Goal: Task Accomplishment & Management: Use online tool/utility

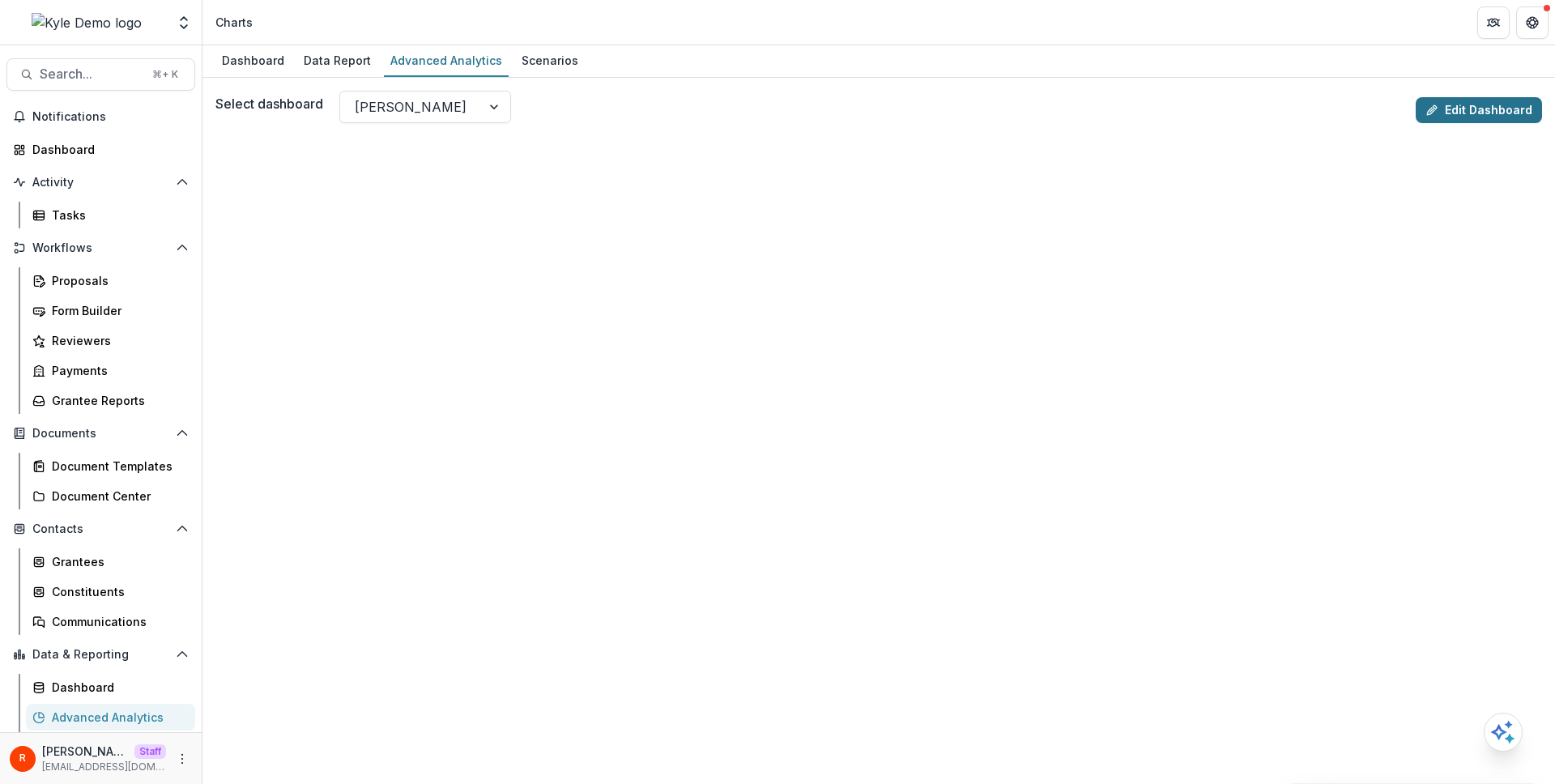
click at [1464, 109] on link "Edit Dashboard" at bounding box center [1479, 111] width 127 height 26
click at [331, 62] on div "Data Report" at bounding box center [337, 61] width 80 height 24
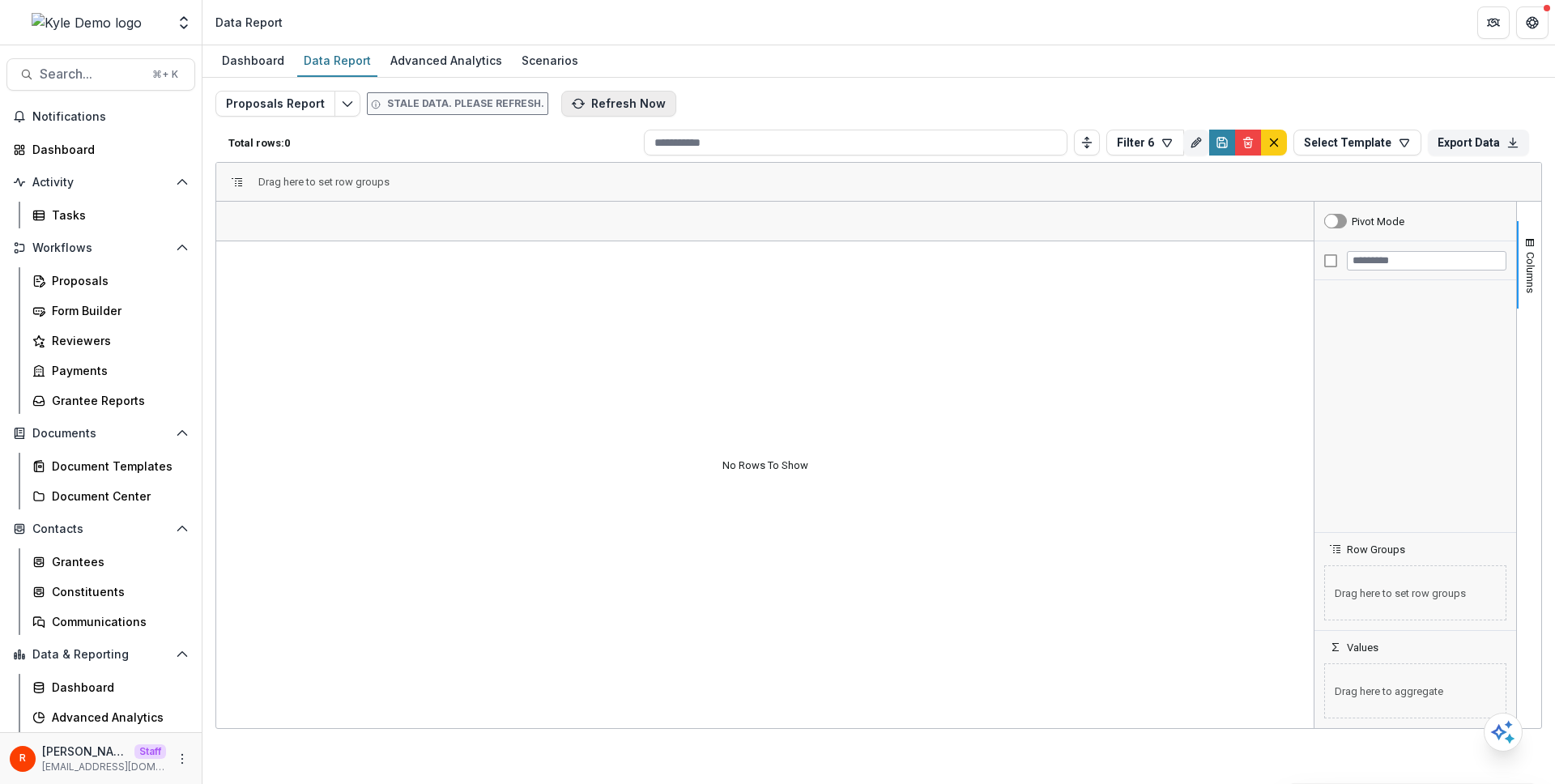
click at [608, 102] on button "Refresh Now" at bounding box center [618, 104] width 115 height 26
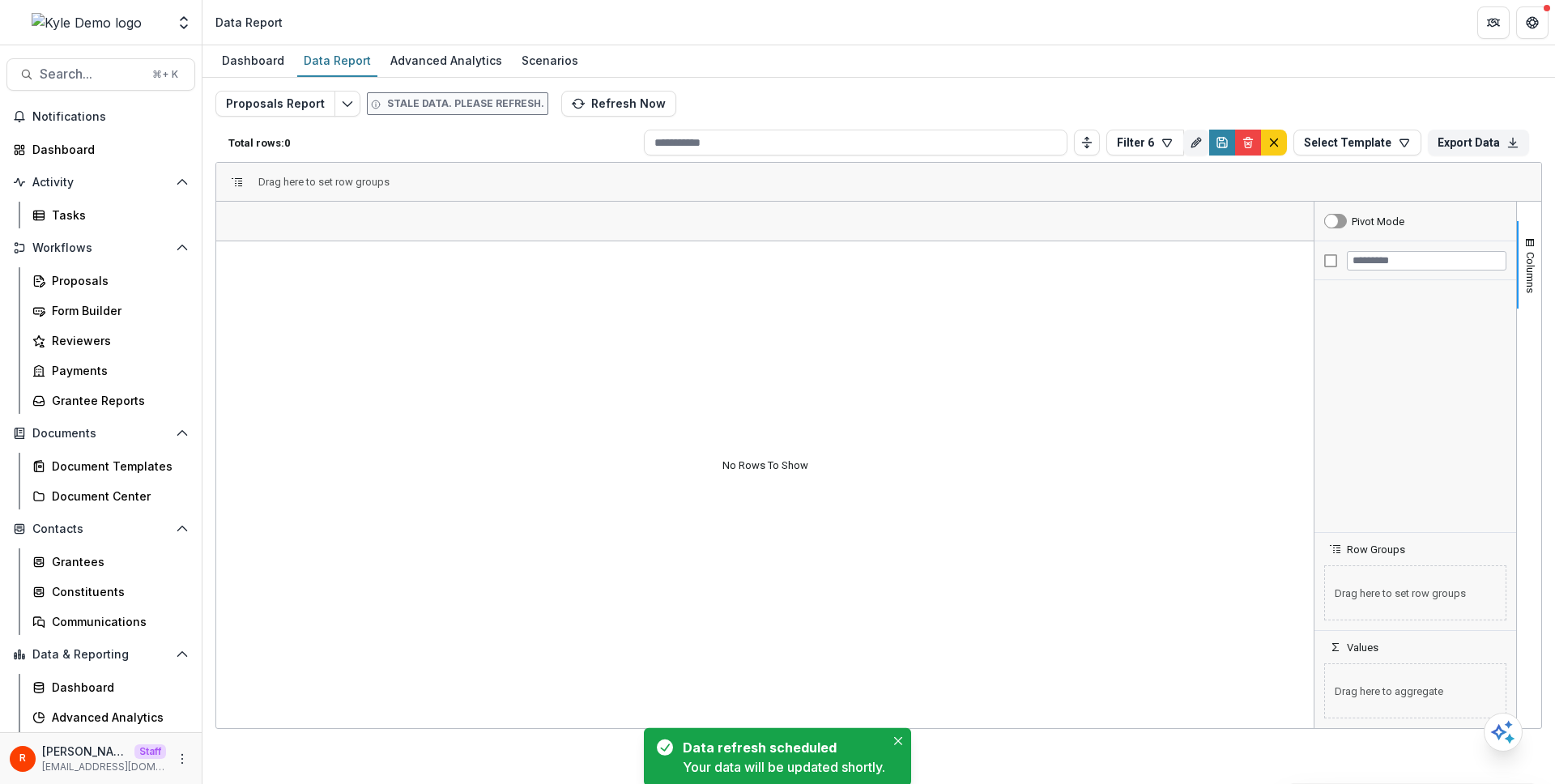
click at [700, 103] on div "Proposals Report Stale data. Please refresh. Refresh Now Total rows: 0 Filter 6…" at bounding box center [878, 390] width 1327 height 599
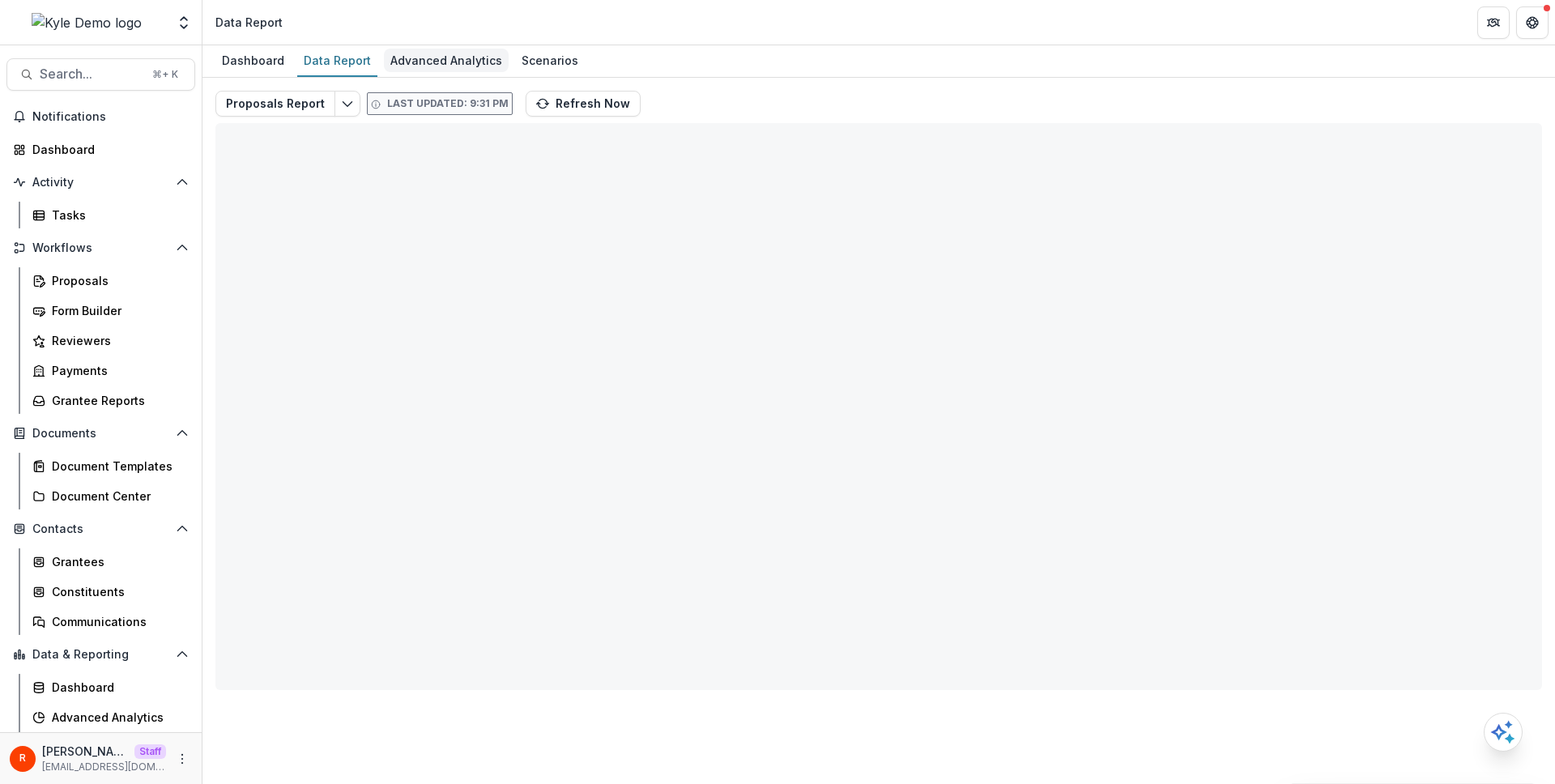
click at [442, 58] on div "Advanced Analytics" at bounding box center [446, 61] width 125 height 24
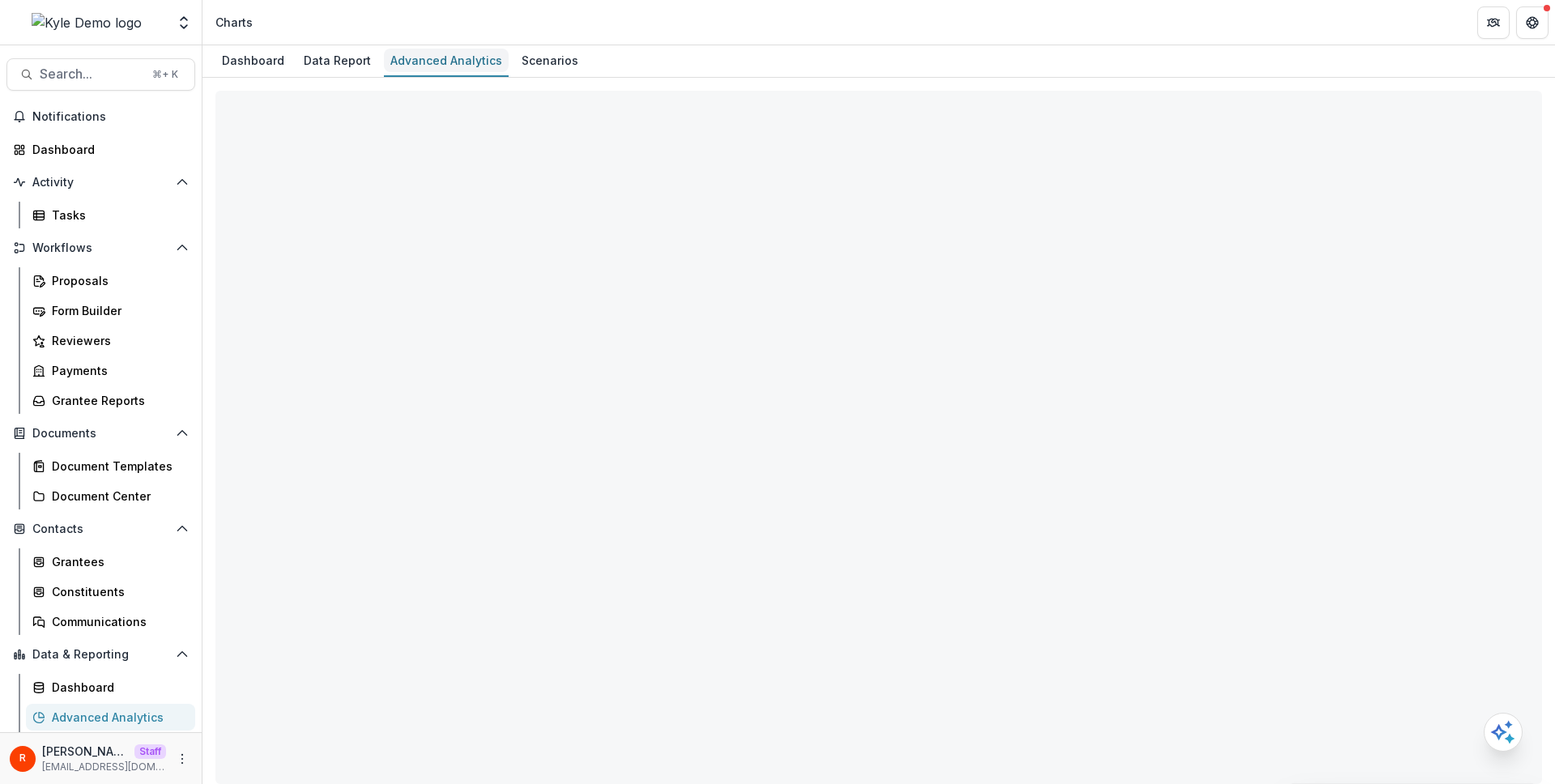
click at [442, 58] on div "Advanced Analytics" at bounding box center [446, 61] width 125 height 24
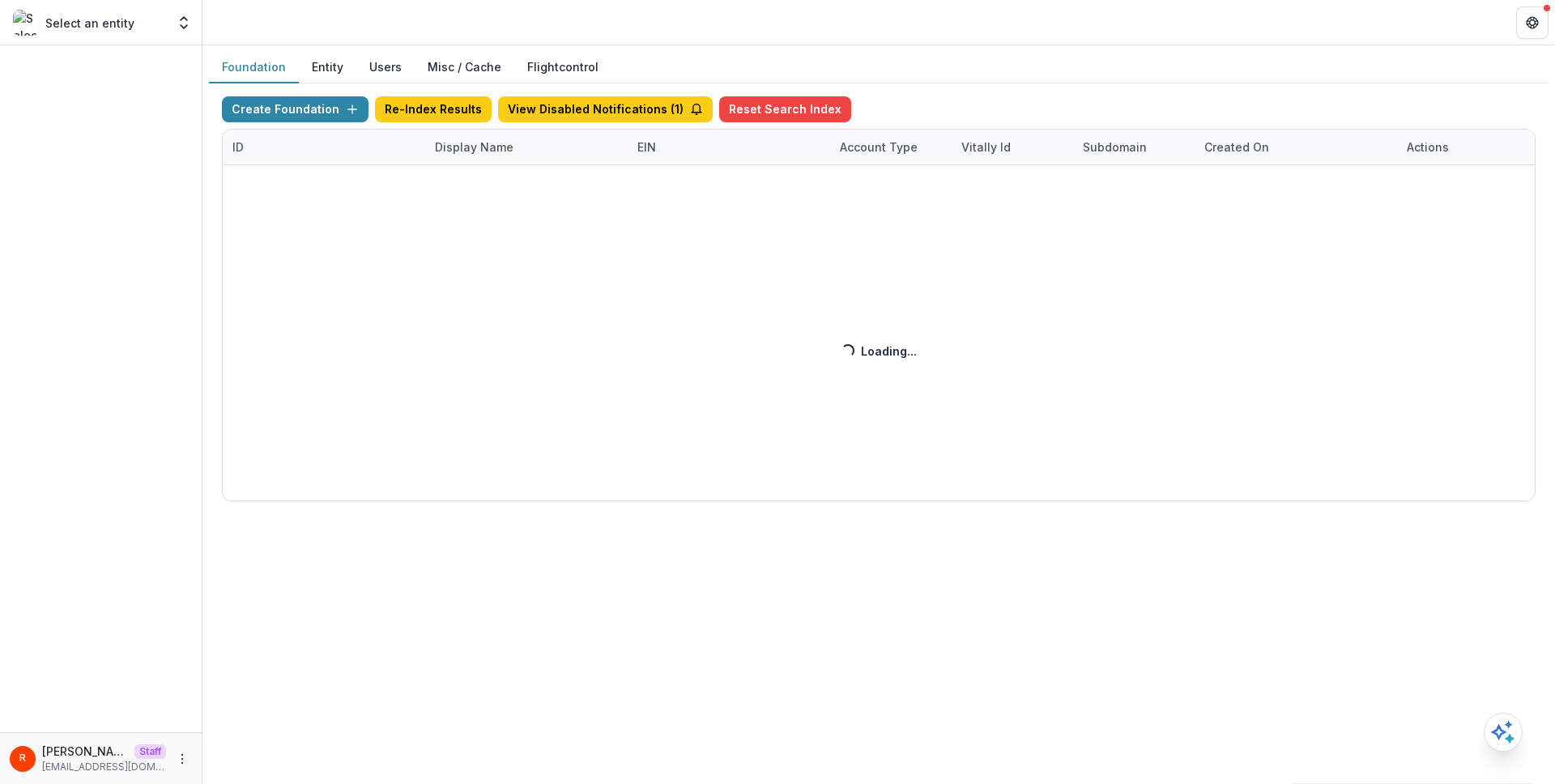
click at [332, 70] on button "Entity" at bounding box center [328, 68] width 58 height 32
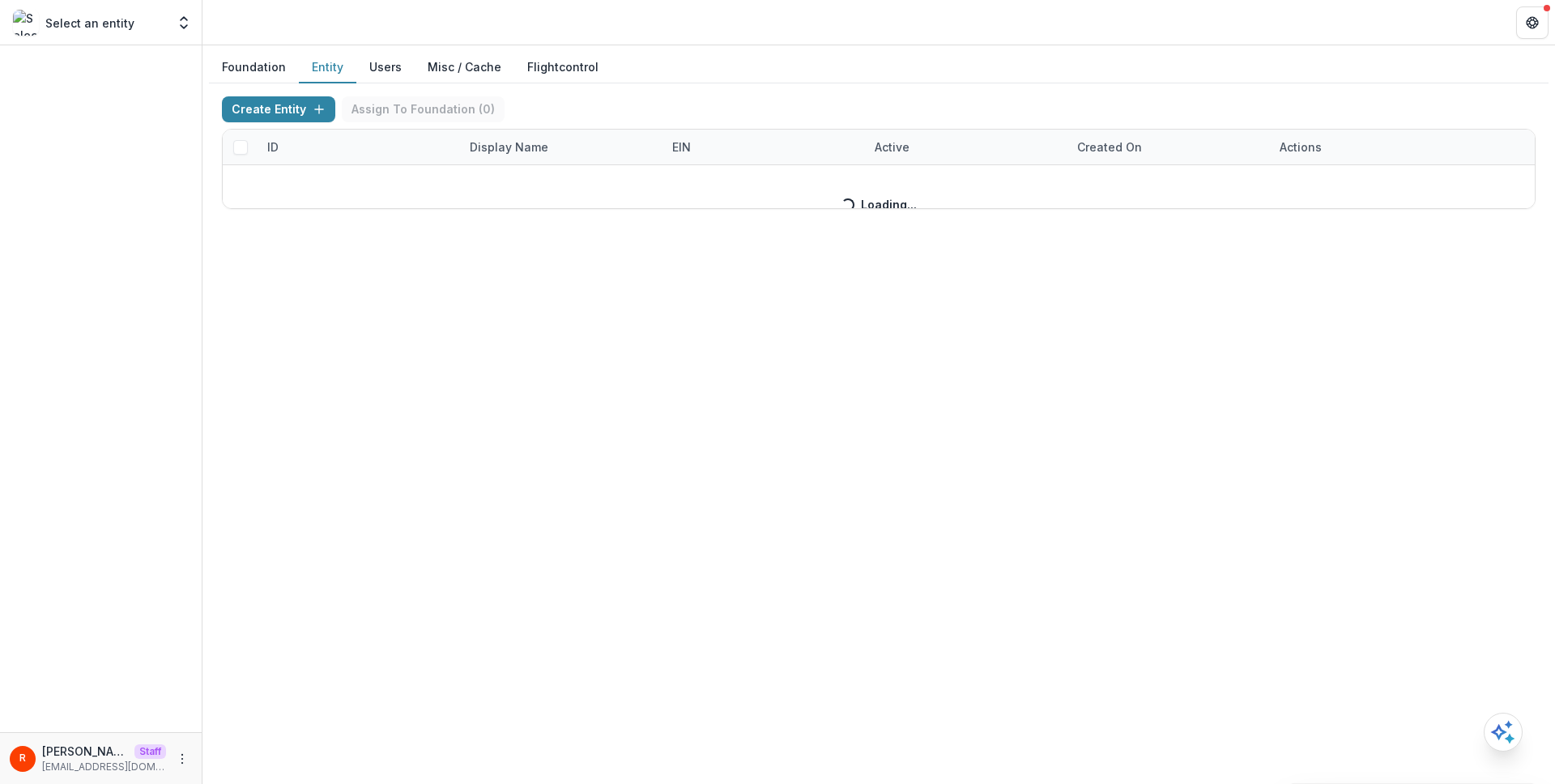
click at [249, 72] on button "Foundation" at bounding box center [254, 68] width 90 height 32
click at [325, 67] on button "Entity" at bounding box center [328, 68] width 58 height 32
click at [384, 63] on button "Users" at bounding box center [386, 68] width 59 height 32
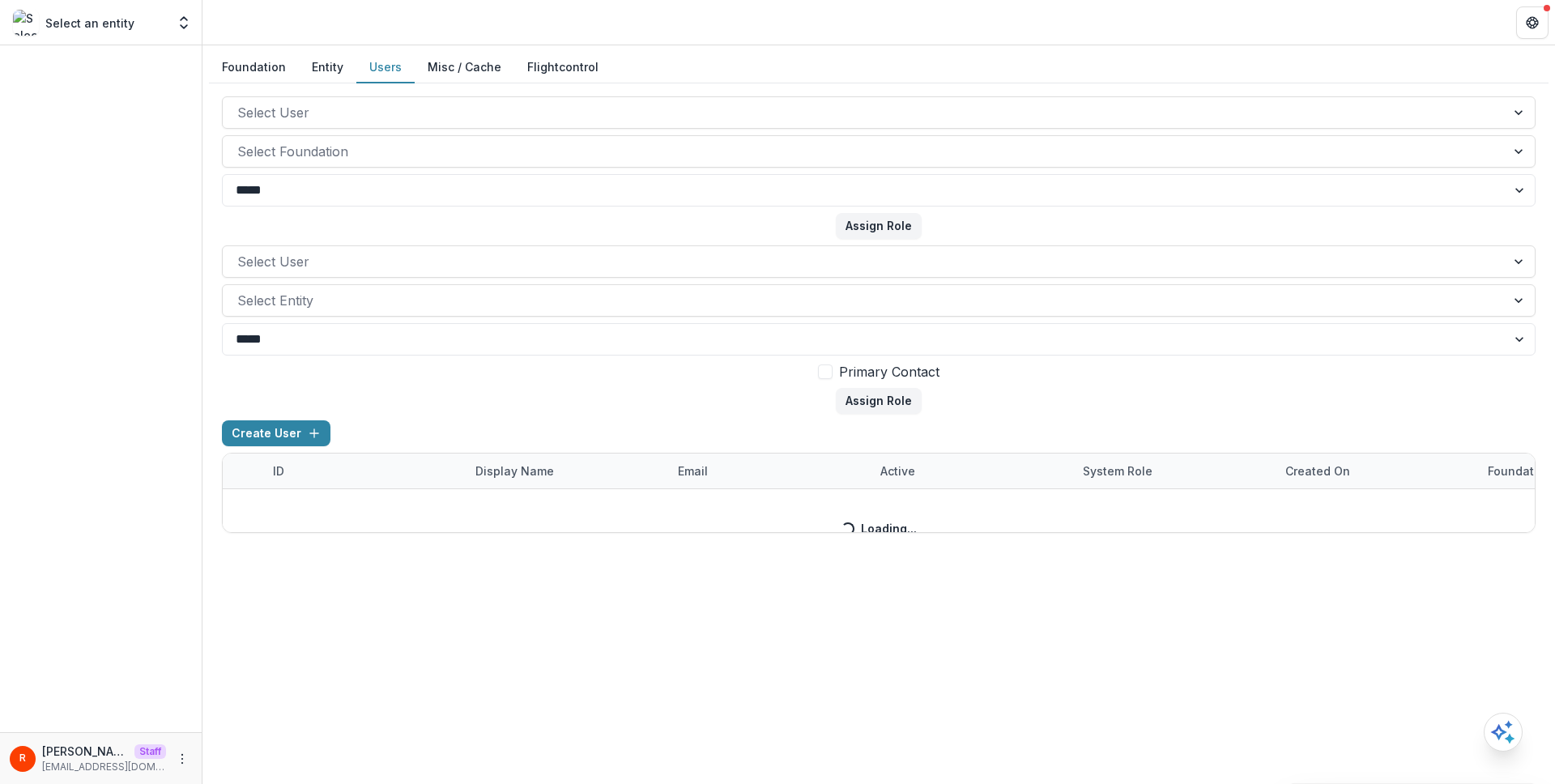
click at [539, 65] on link "Flightcontrol" at bounding box center [563, 67] width 72 height 17
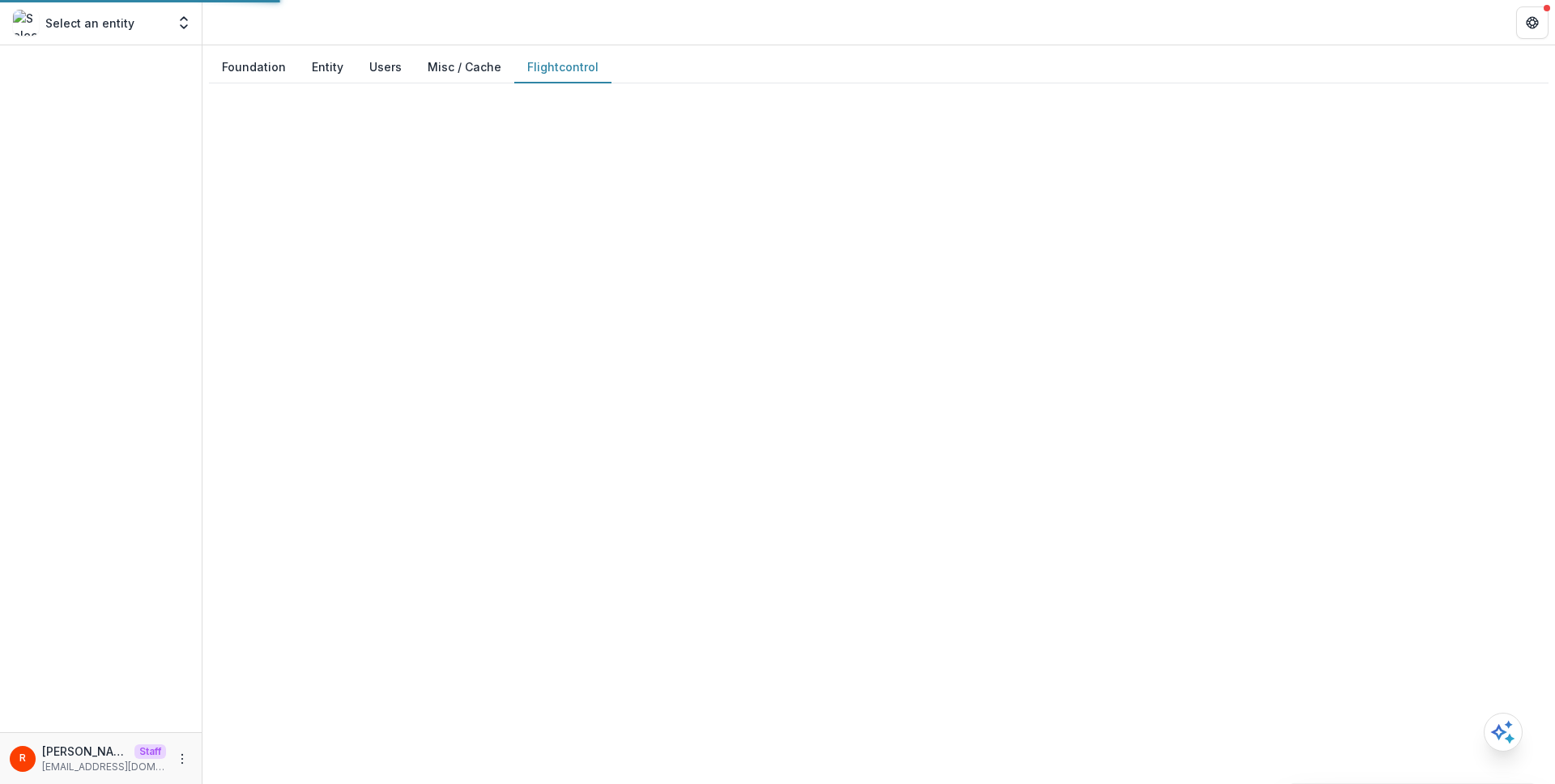
click at [459, 65] on button "Misc / Cache" at bounding box center [465, 68] width 100 height 32
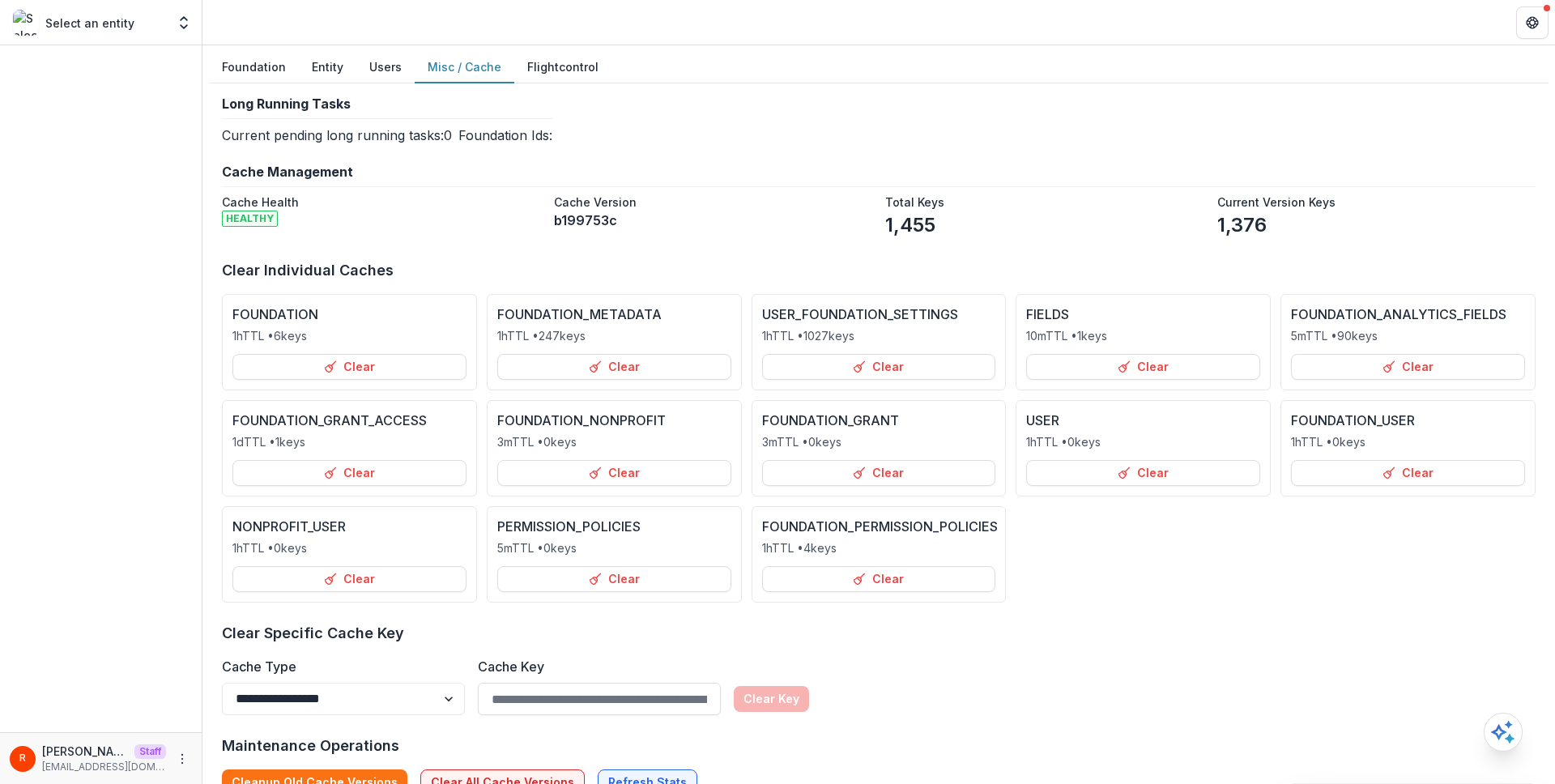
click at [440, 56] on button "Misc / Cache" at bounding box center [465, 68] width 100 height 32
click at [635, 359] on button "Clear" at bounding box center [614, 367] width 234 height 26
click at [910, 101] on div "**********" at bounding box center [879, 445] width 1314 height 698
